Goal: Check status: Check status

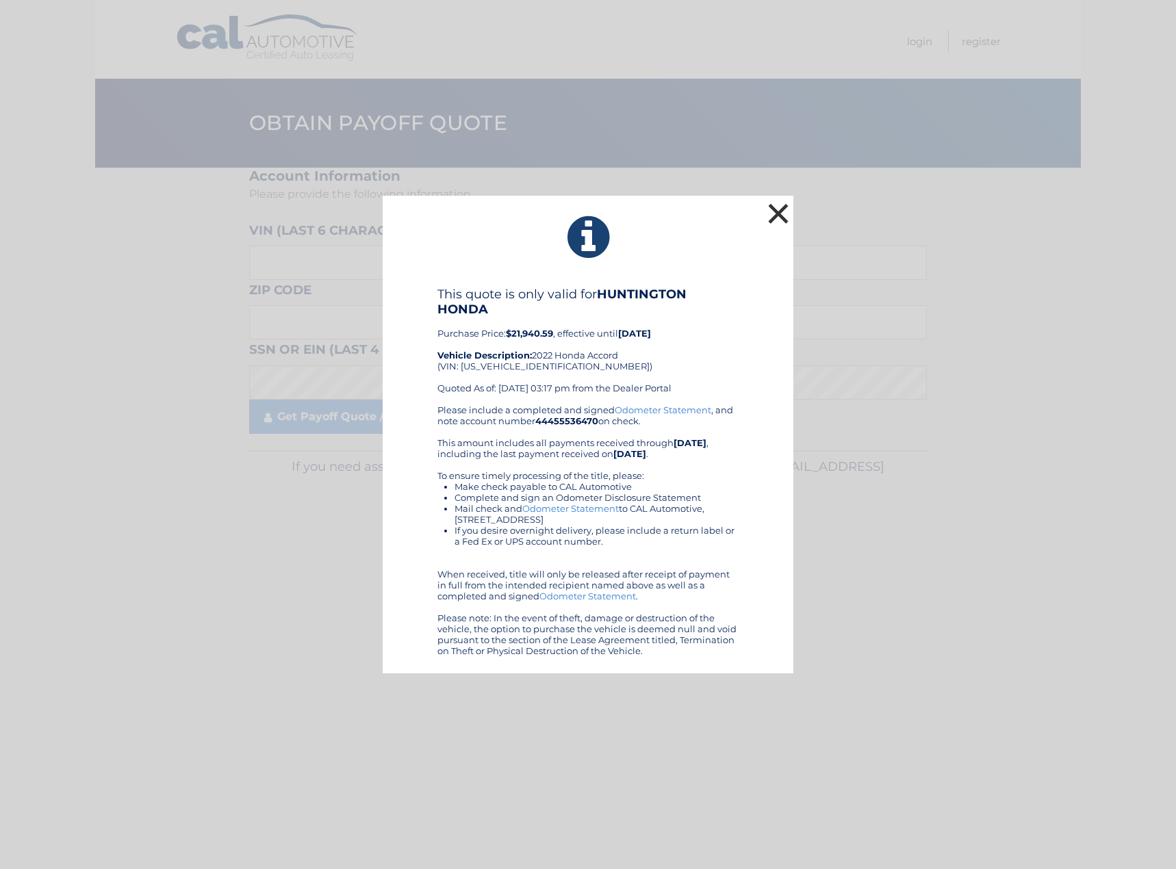
drag, startPoint x: 774, startPoint y: 214, endPoint x: 756, endPoint y: 265, distance: 54.6
click at [775, 214] on button "×" at bounding box center [778, 213] width 27 height 27
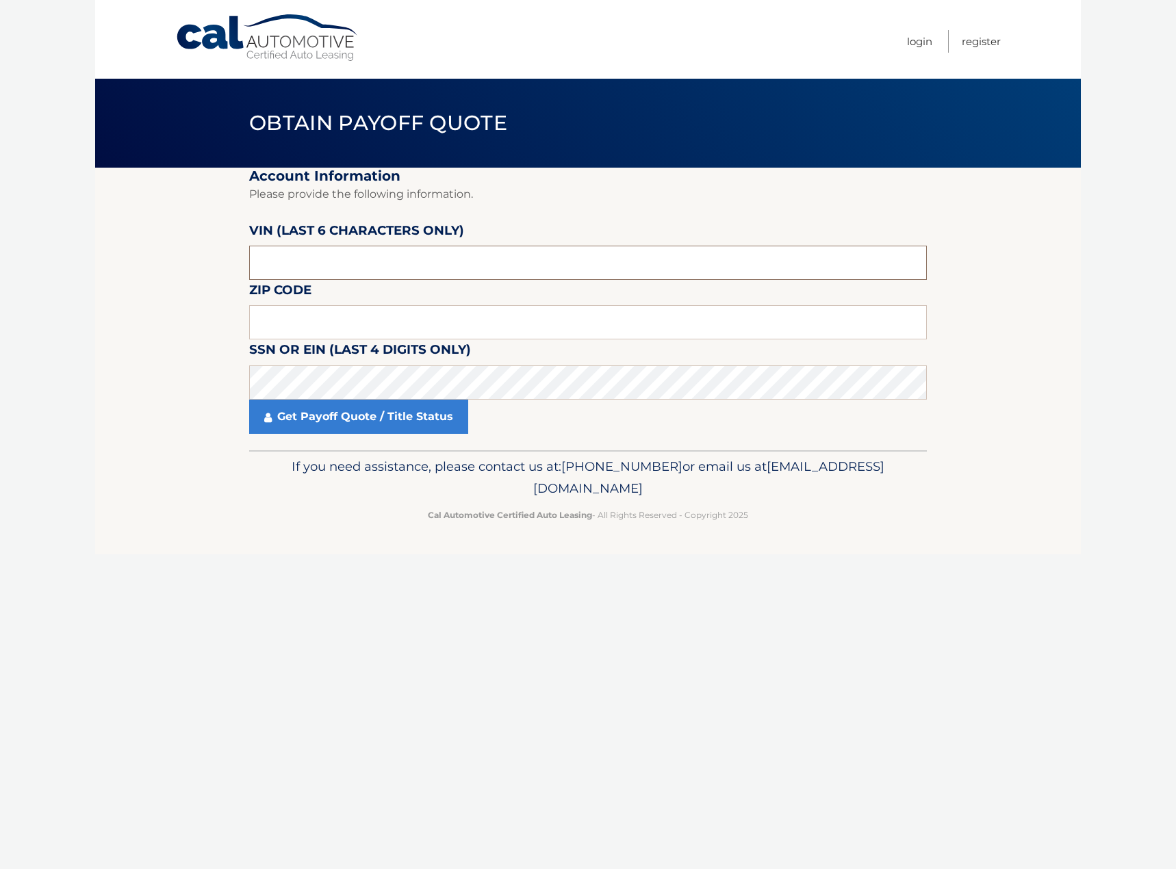
click at [345, 265] on input "text" at bounding box center [588, 263] width 678 height 34
type input "713193"
click at [331, 325] on input "text" at bounding box center [588, 322] width 678 height 34
type input "11746"
click at [354, 411] on link "Get Payoff Quote / Title Status" at bounding box center [358, 417] width 219 height 34
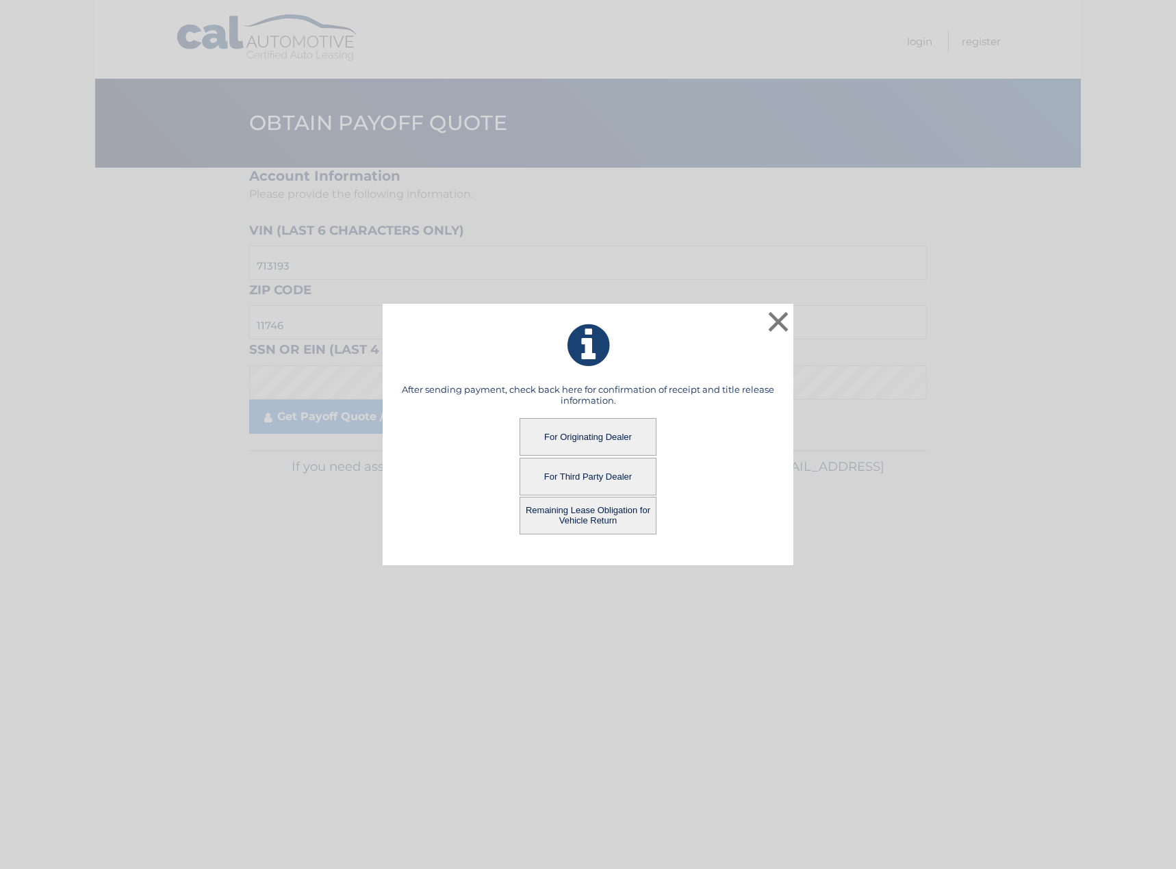
click at [599, 431] on button "For Originating Dealer" at bounding box center [588, 437] width 137 height 38
click at [578, 431] on button "For Originating Dealer" at bounding box center [588, 437] width 137 height 38
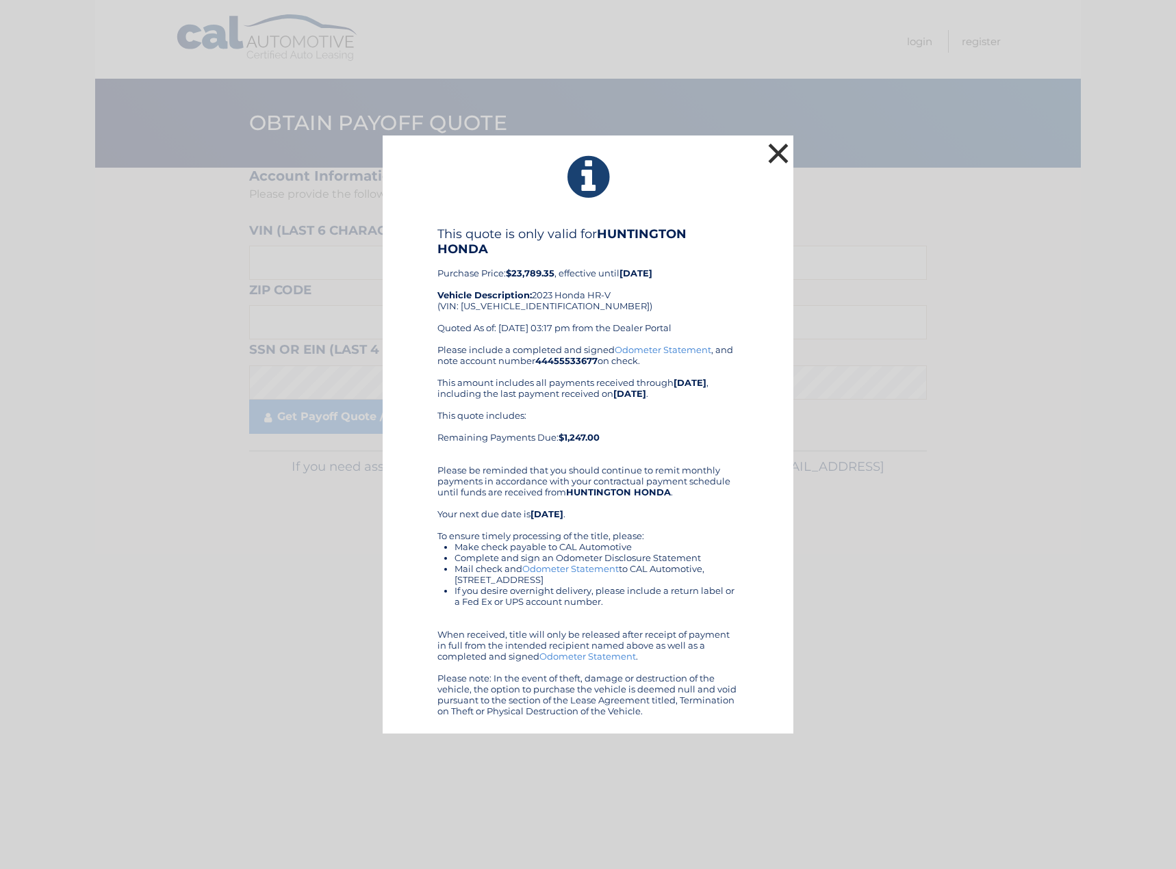
click at [777, 154] on button "×" at bounding box center [778, 153] width 27 height 27
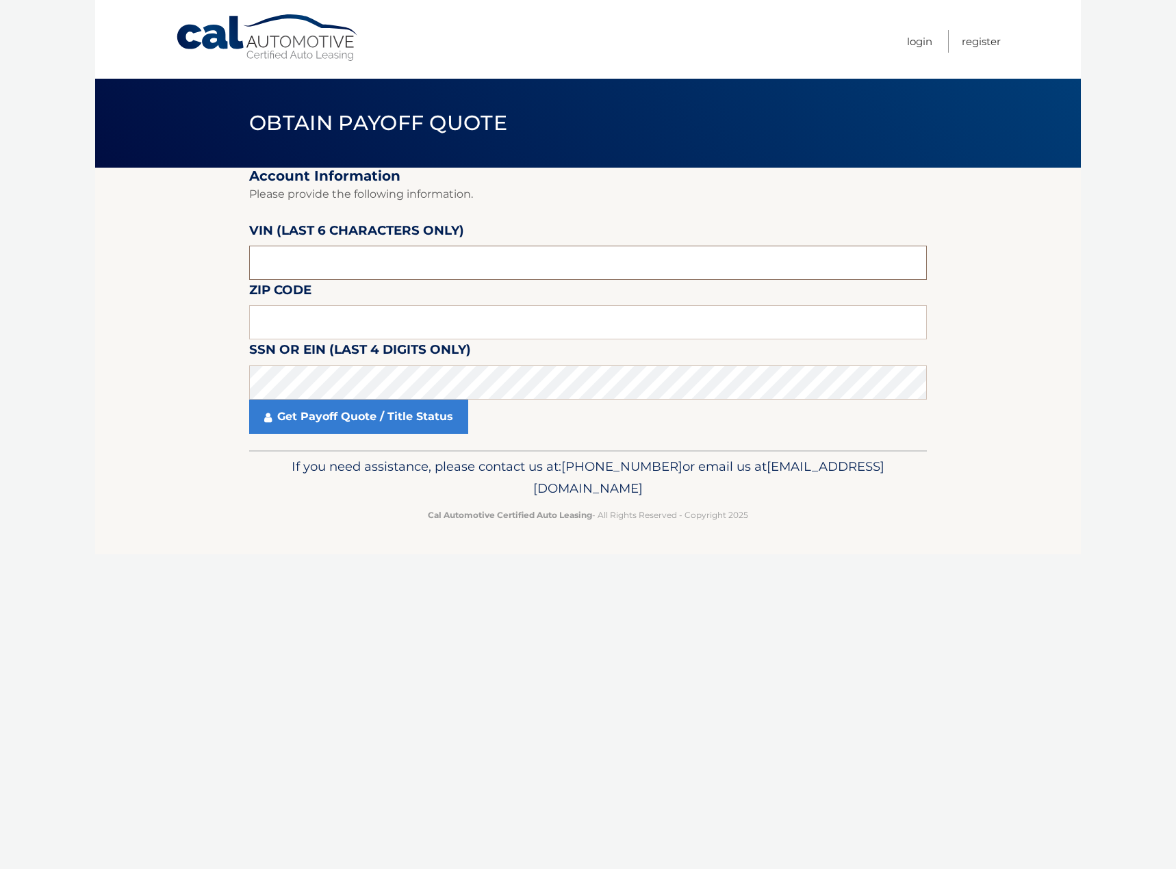
click at [344, 258] on input "text" at bounding box center [588, 263] width 678 height 34
click at [337, 325] on input "text" at bounding box center [588, 322] width 678 height 34
type input "11746"
click at [353, 424] on link "Get Payoff Quote / Title Status" at bounding box center [358, 417] width 219 height 34
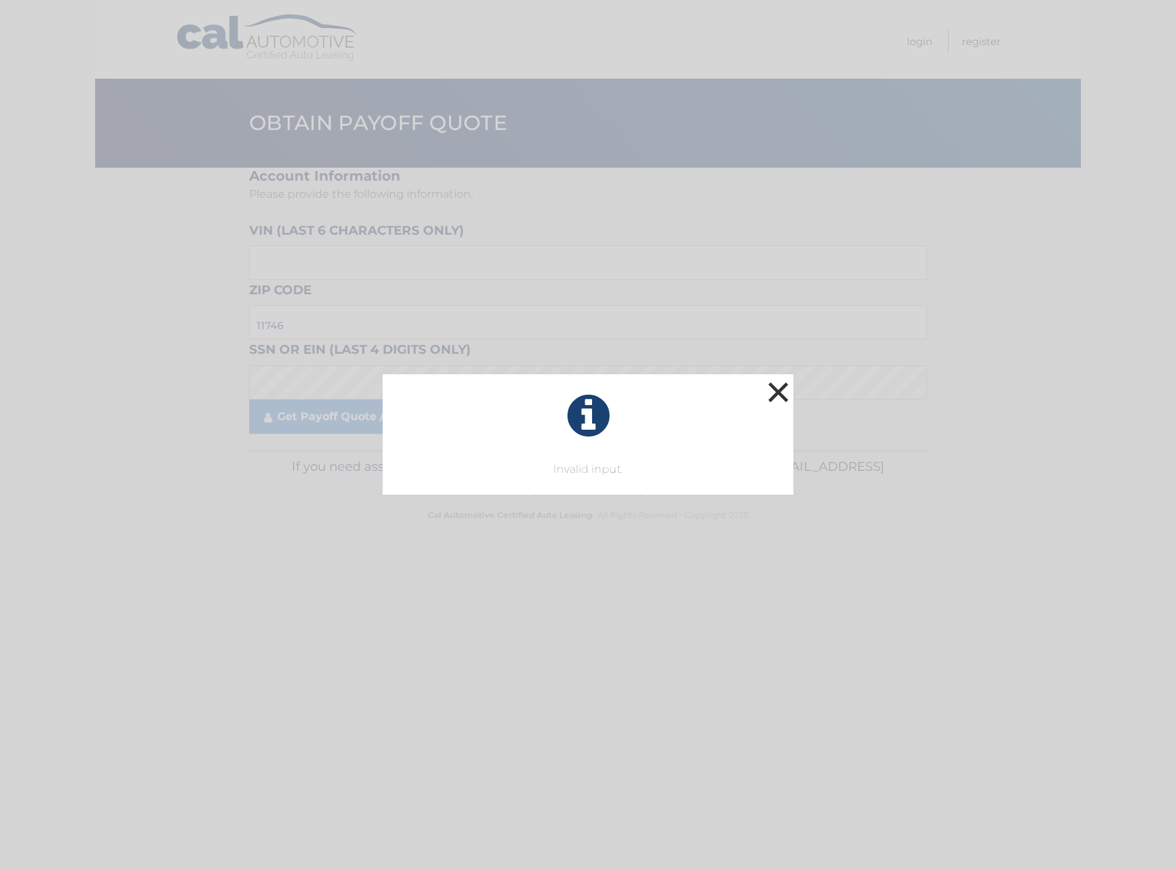
click at [785, 396] on button "×" at bounding box center [778, 392] width 27 height 27
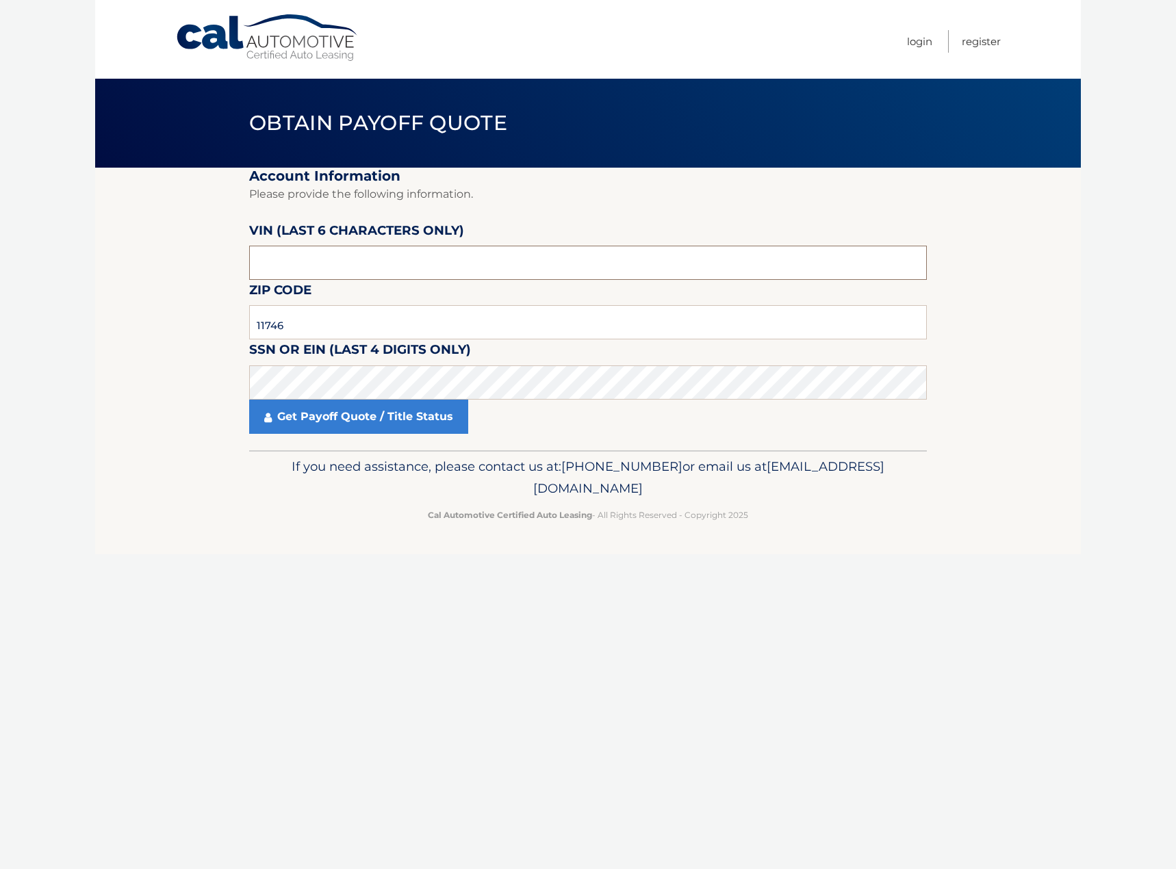
click at [320, 262] on input "text" at bounding box center [588, 263] width 678 height 34
type input "713193"
click at [348, 412] on link "Get Payoff Quote / Title Status" at bounding box center [358, 417] width 219 height 34
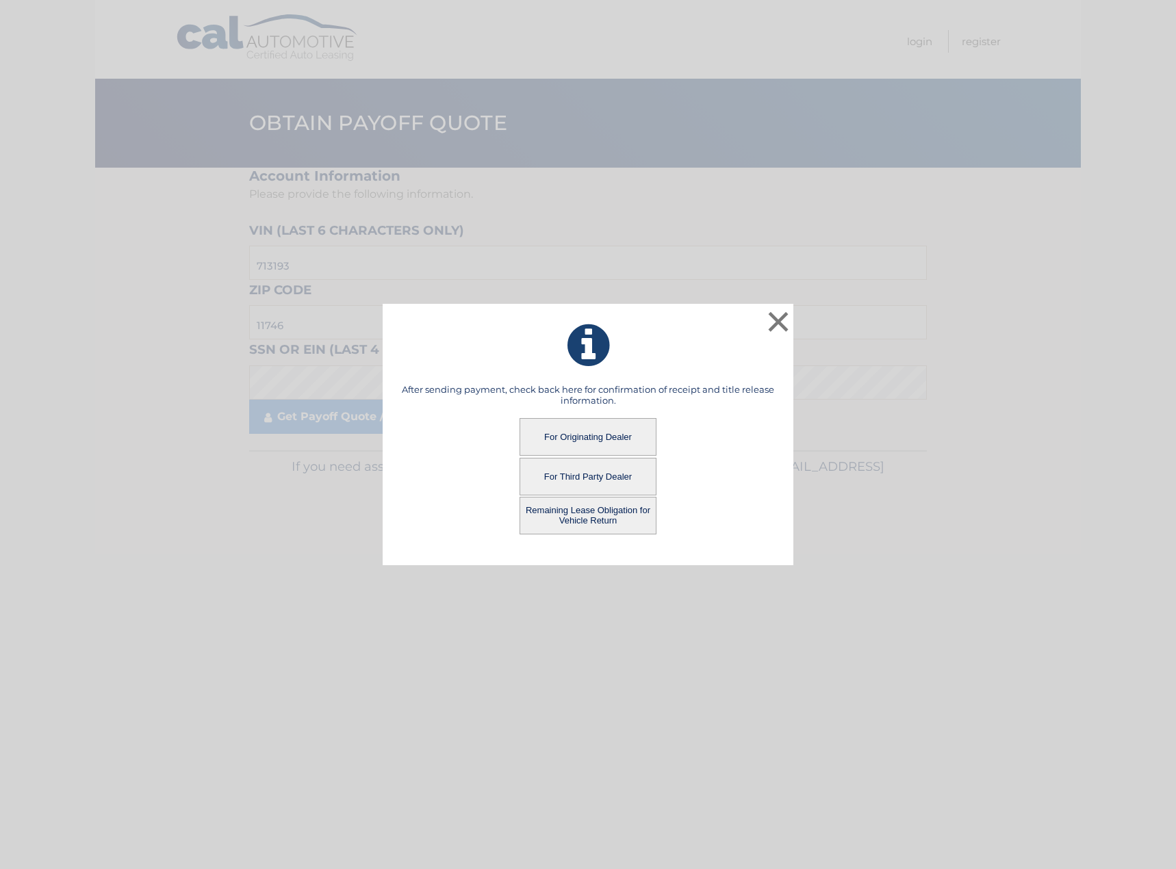
click at [594, 512] on button "Remaining Lease Obligation for Vehicle Return" at bounding box center [588, 516] width 137 height 38
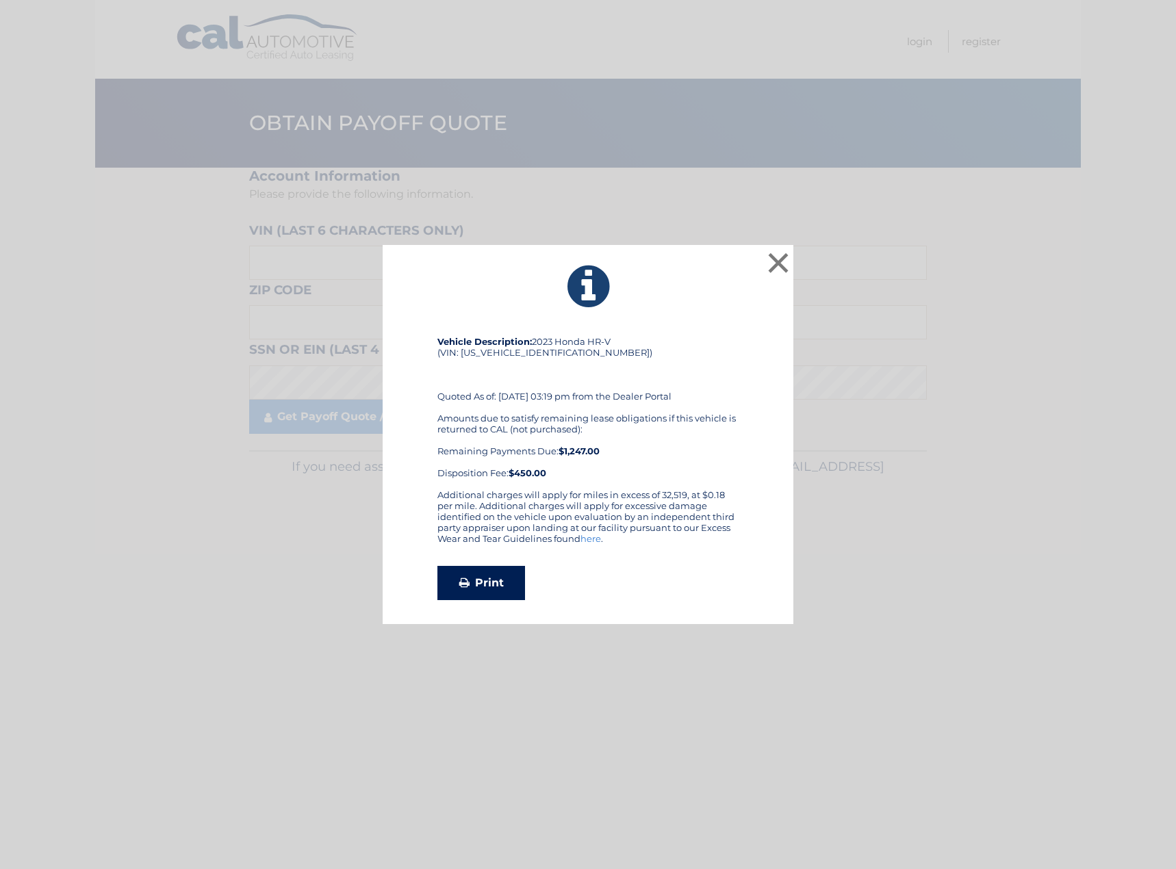
drag, startPoint x: 666, startPoint y: 443, endPoint x: 490, endPoint y: 581, distance: 223.8
click at [490, 581] on link "Print" at bounding box center [481, 583] width 88 height 34
click at [928, 371] on div "× Vehicle Description: 2023 Honda HR-V (VIN: [US_VEHICLE_IDENTIFICATION_NUMBER]…" at bounding box center [587, 434] width 1165 height 379
